Goal: Transaction & Acquisition: Download file/media

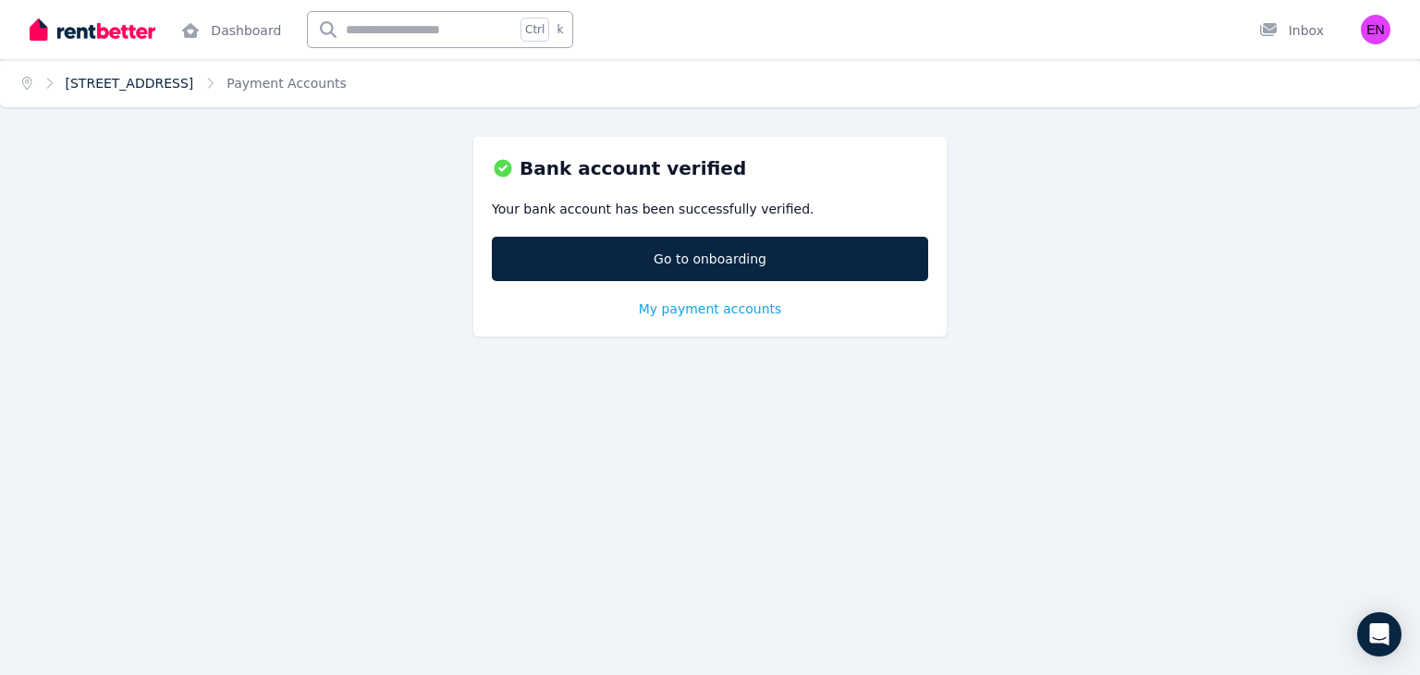
click at [107, 83] on link "[STREET_ADDRESS]" at bounding box center [130, 83] width 128 height 15
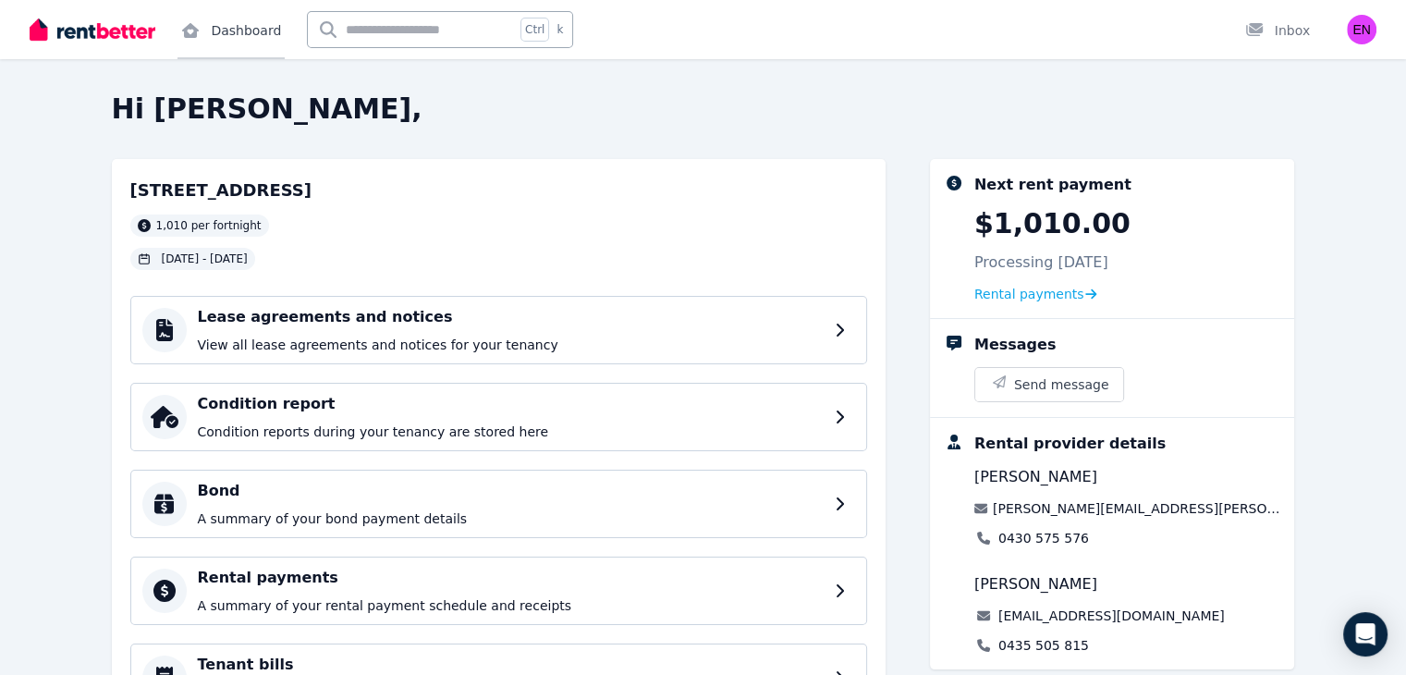
click at [228, 33] on link "Dashboard" at bounding box center [230, 29] width 107 height 59
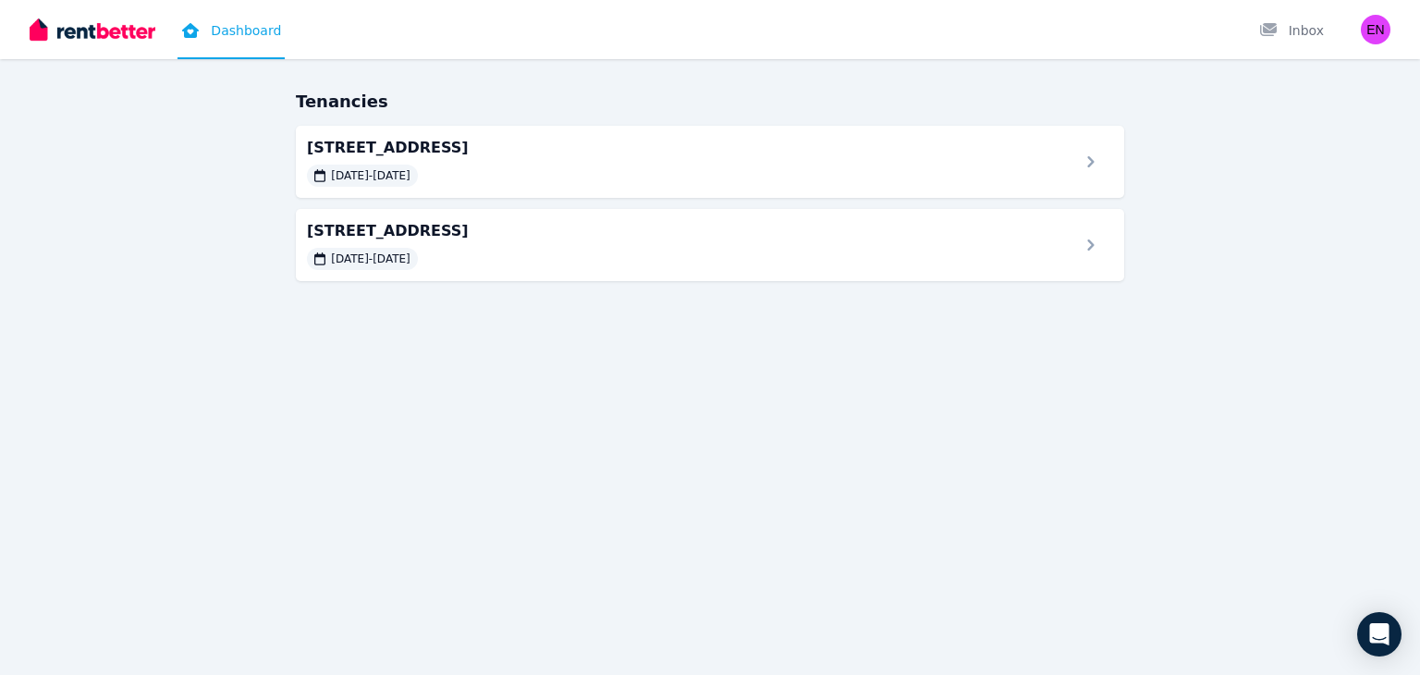
click at [399, 286] on div "Tenancies [STREET_ADDRESS] [DATE] - [DATE] 507/17 [GEOGRAPHIC_DATA] [DATE] - [D…" at bounding box center [710, 202] width 1420 height 226
click at [414, 273] on div "[STREET_ADDRESS] [DATE] - [DATE]" at bounding box center [710, 245] width 845 height 74
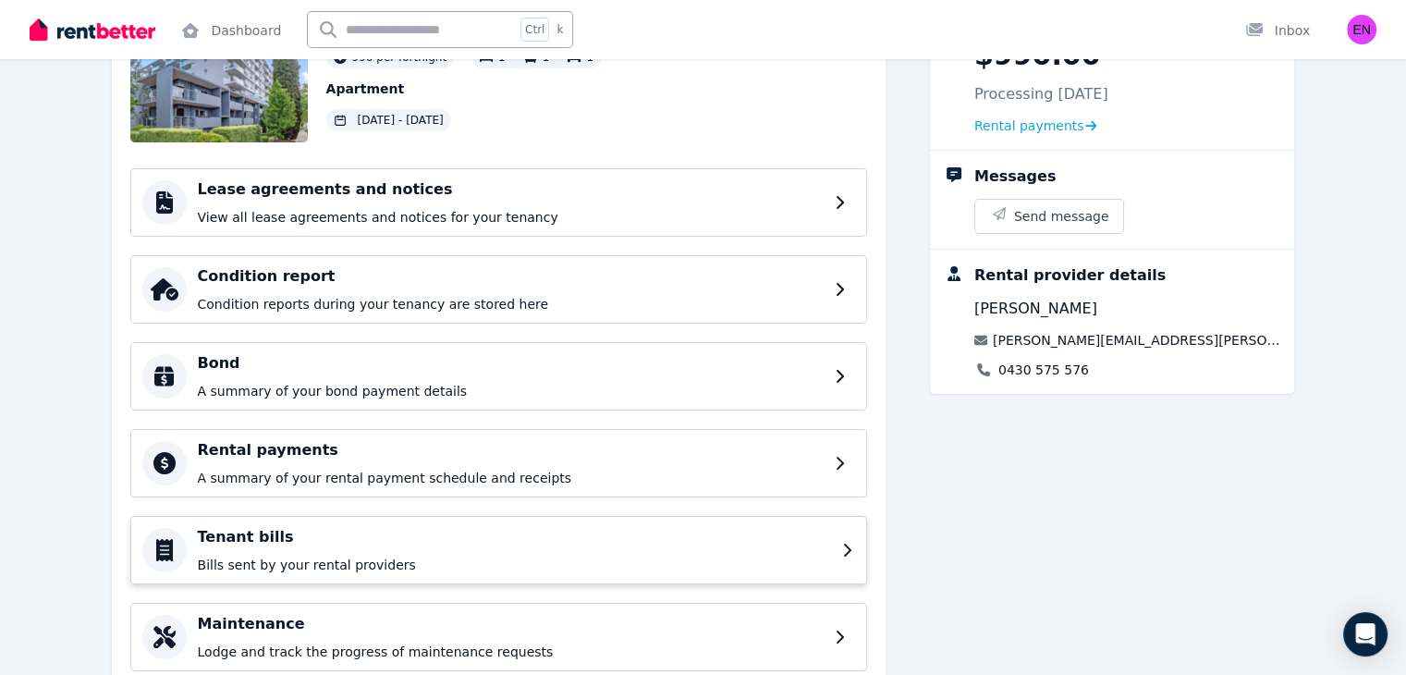
scroll to position [233, 0]
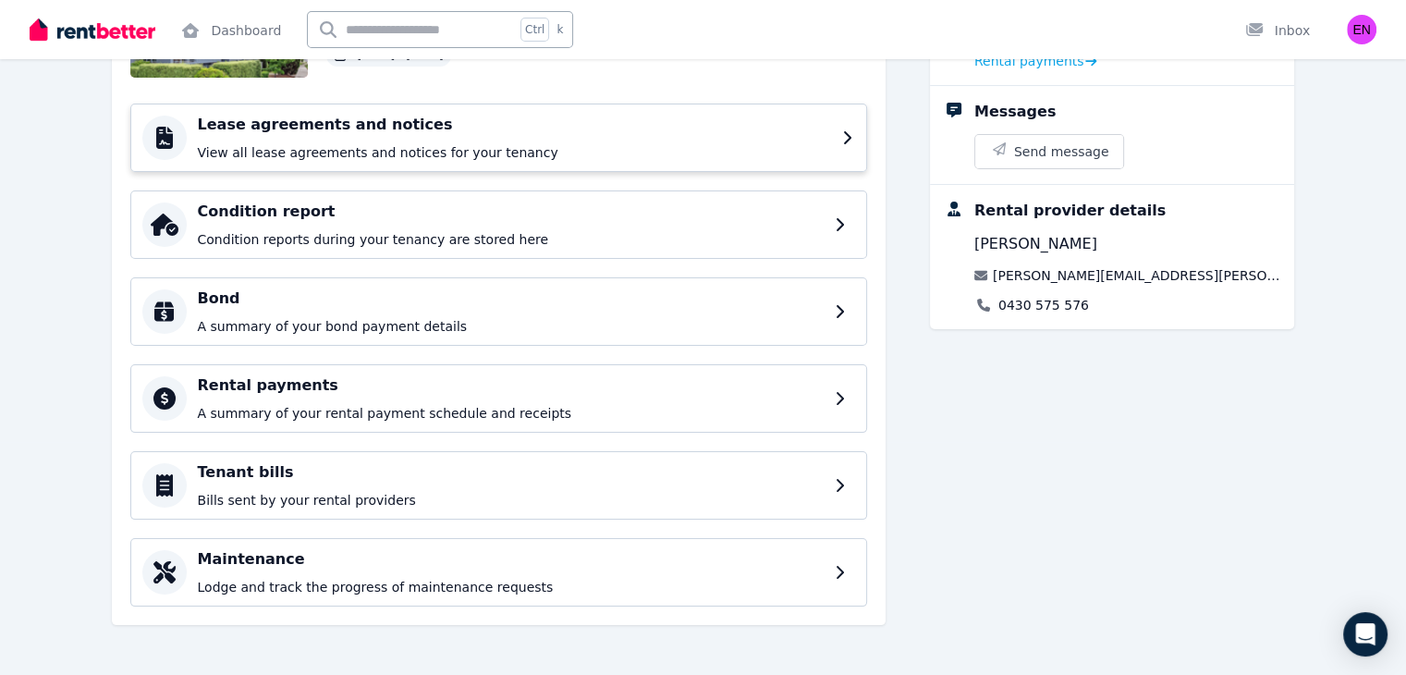
click at [407, 132] on h4 "Lease agreements and notices" at bounding box center [514, 125] width 633 height 22
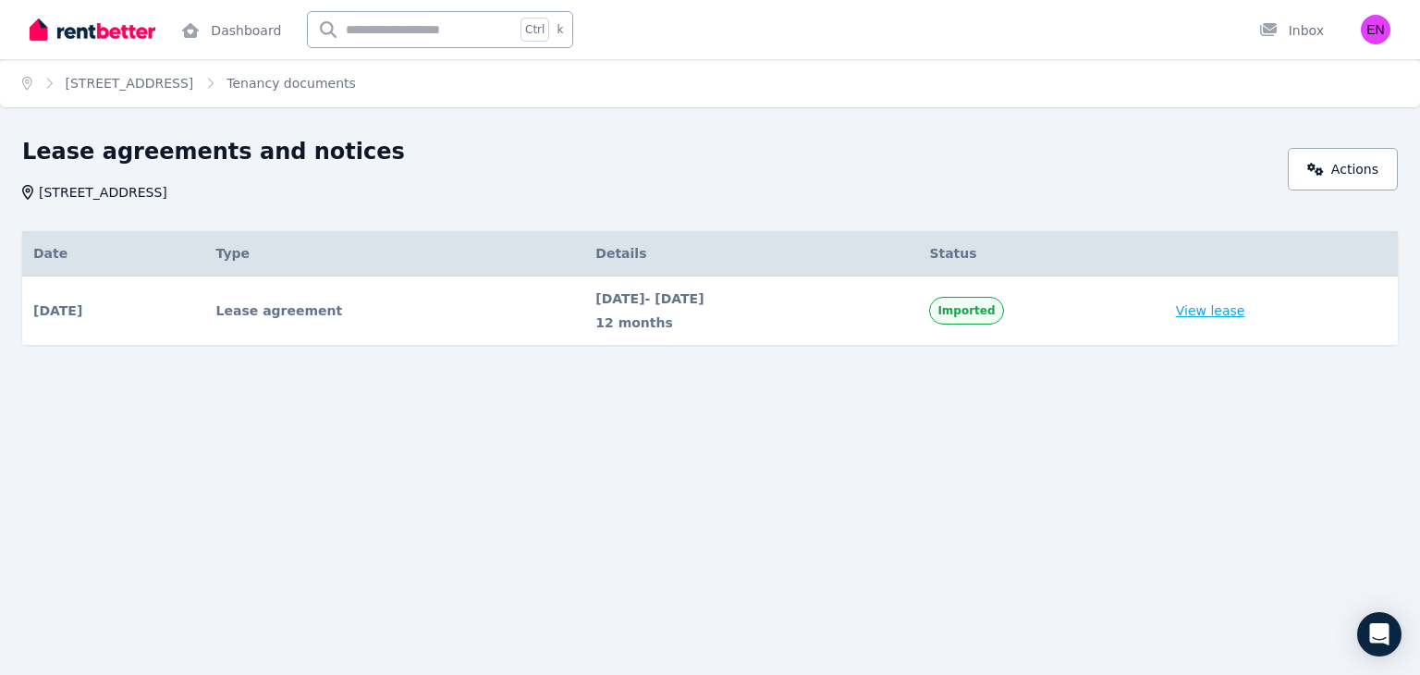
click at [1214, 310] on link "View lease" at bounding box center [1210, 310] width 69 height 18
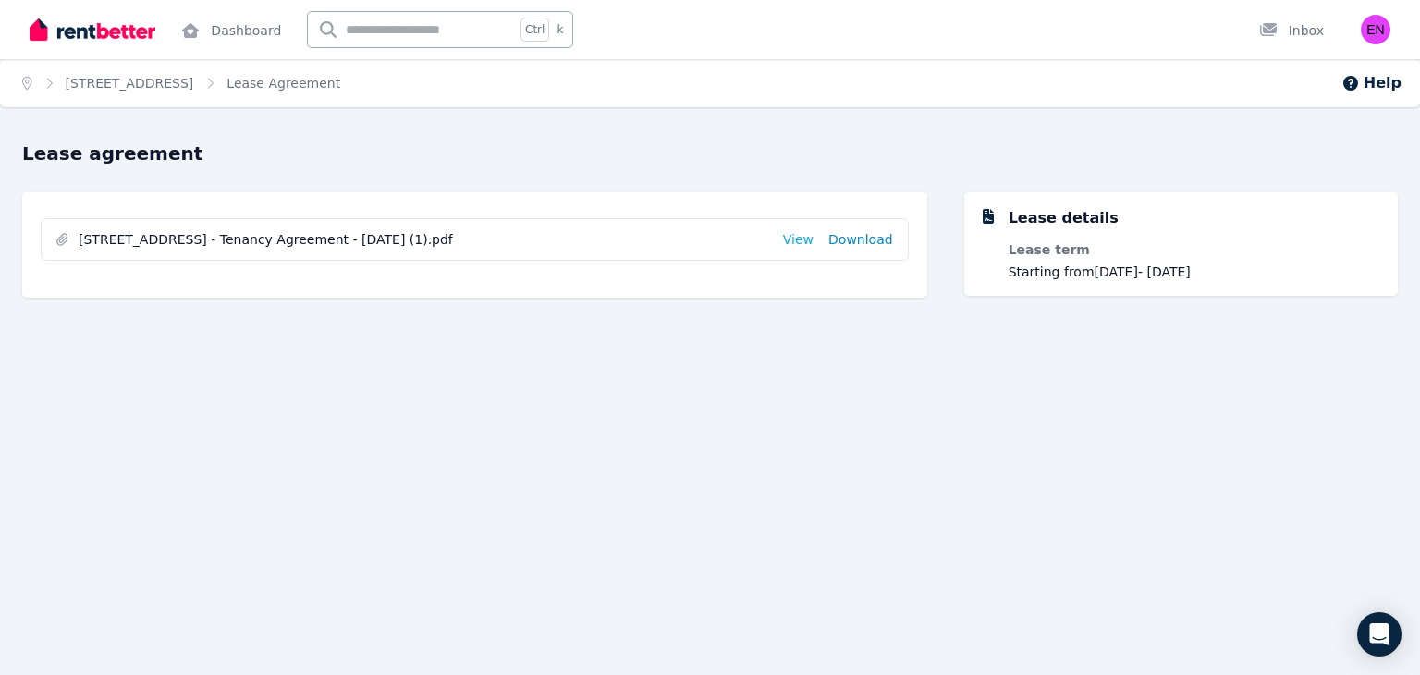
click at [837, 244] on link "Download" at bounding box center [860, 239] width 65 height 18
